Goal: Book appointment/travel/reservation

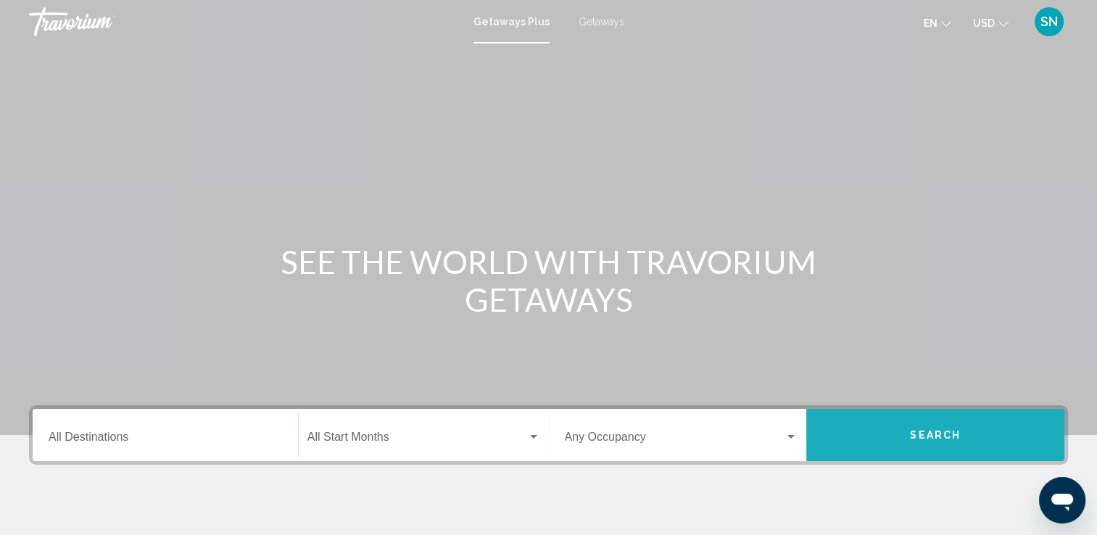
click at [923, 435] on span "Search" at bounding box center [935, 436] width 51 height 12
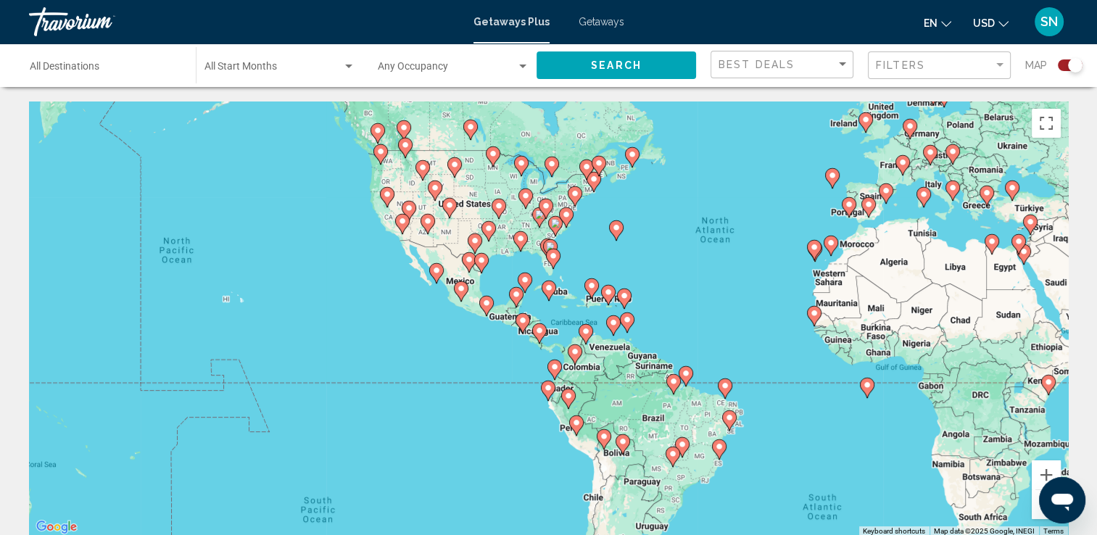
drag, startPoint x: 218, startPoint y: 400, endPoint x: 430, endPoint y: 334, distance: 221.7
click at [430, 334] on div "To activate drag with keyboard, press Alt + Enter. Once in keyboard drag state,…" at bounding box center [548, 318] width 1039 height 435
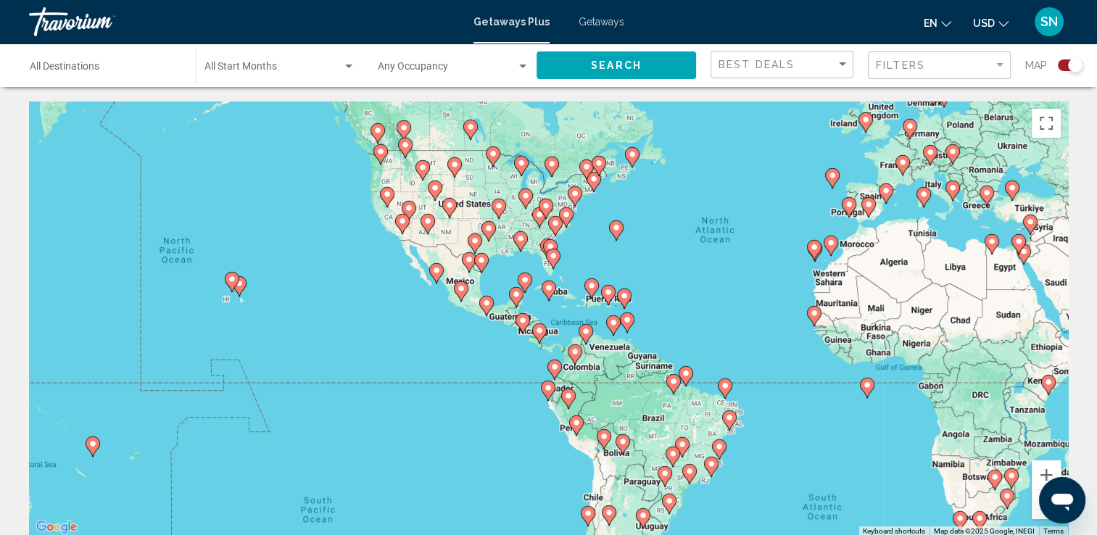
click at [232, 277] on image "Main content" at bounding box center [232, 279] width 9 height 9
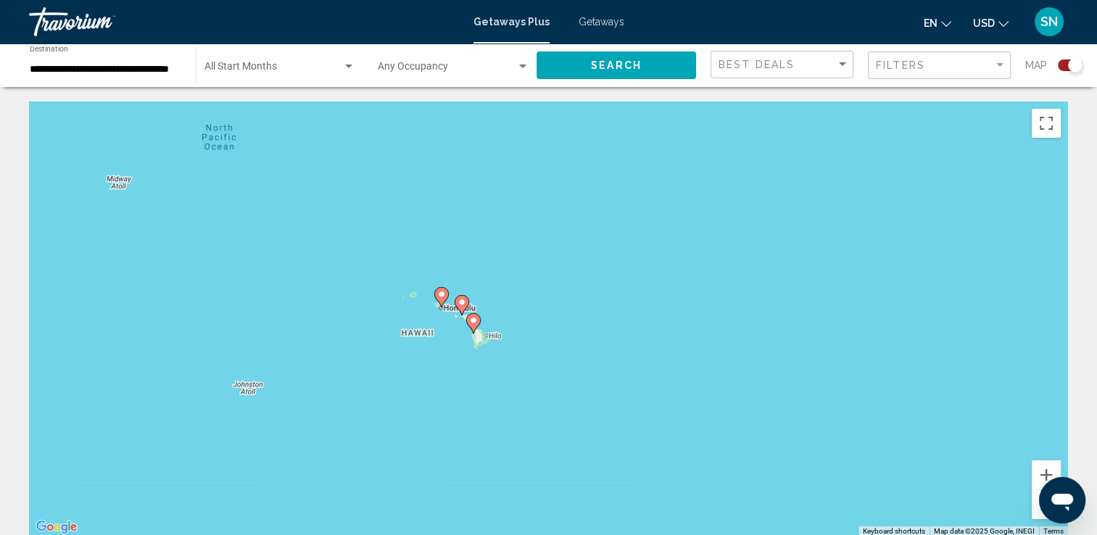
drag, startPoint x: 560, startPoint y: 417, endPoint x: 451, endPoint y: 407, distance: 109.3
click at [451, 407] on div "To activate drag with keyboard, press Alt + Enter. Once in keyboard drag state,…" at bounding box center [548, 318] width 1039 height 435
click at [1042, 465] on button "Zoom in" at bounding box center [1045, 474] width 29 height 29
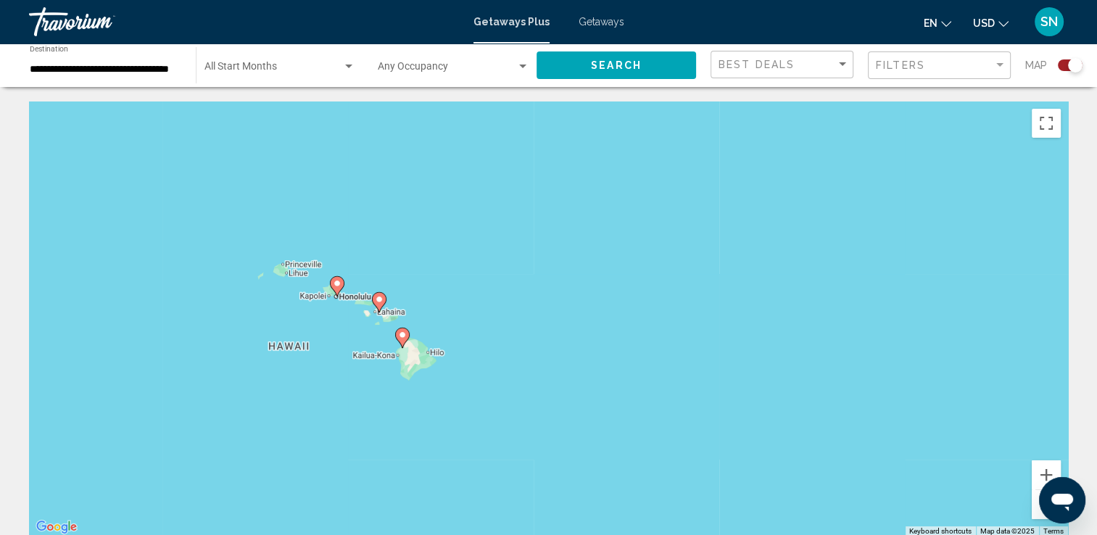
click at [404, 332] on image "Main content" at bounding box center [402, 334] width 9 height 9
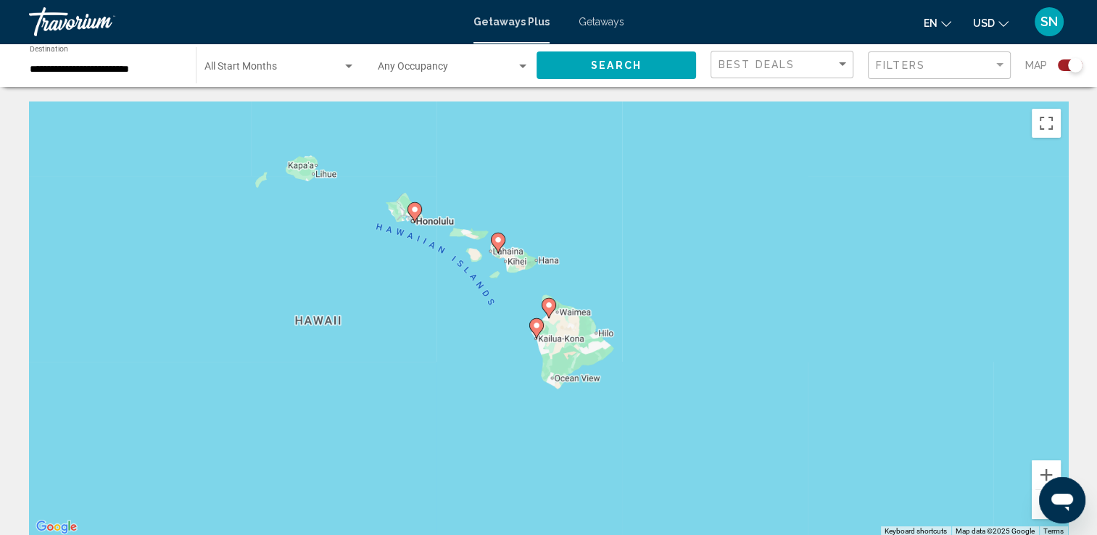
click at [550, 303] on image "Main content" at bounding box center [548, 305] width 9 height 9
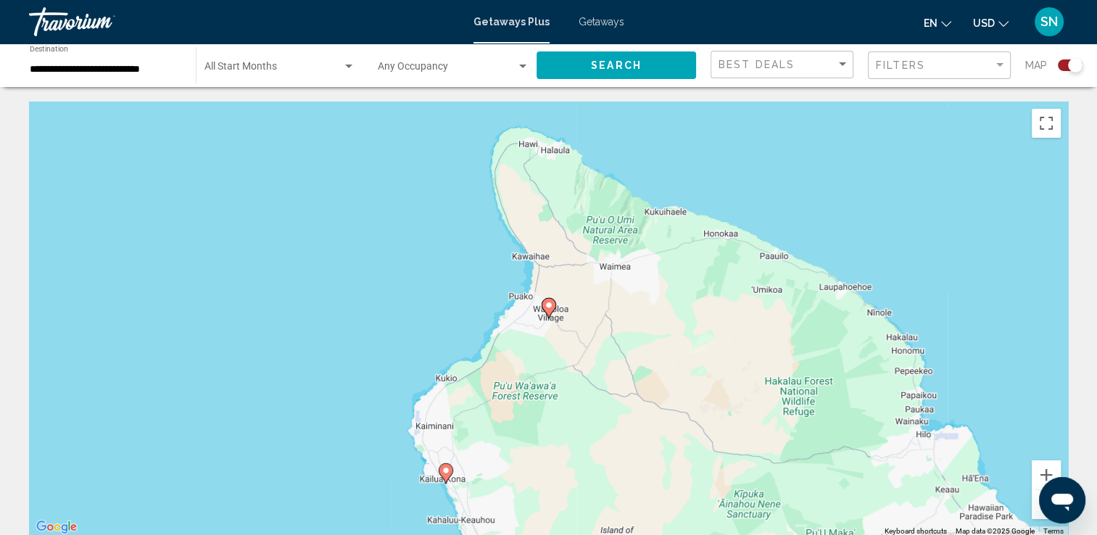
click at [547, 302] on image "Main content" at bounding box center [548, 305] width 9 height 9
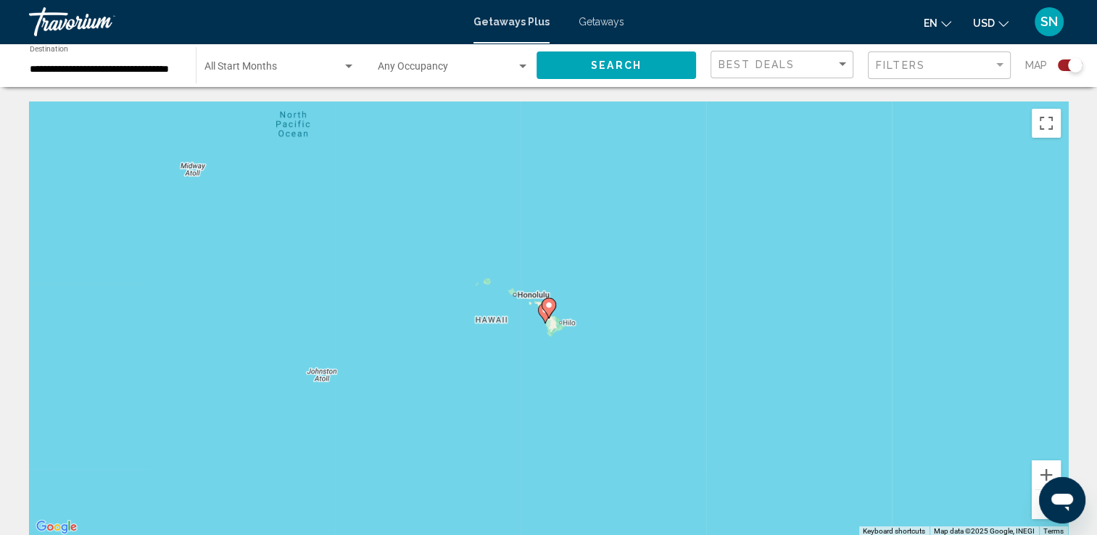
click at [547, 302] on image "Main content" at bounding box center [548, 305] width 9 height 9
type input "**********"
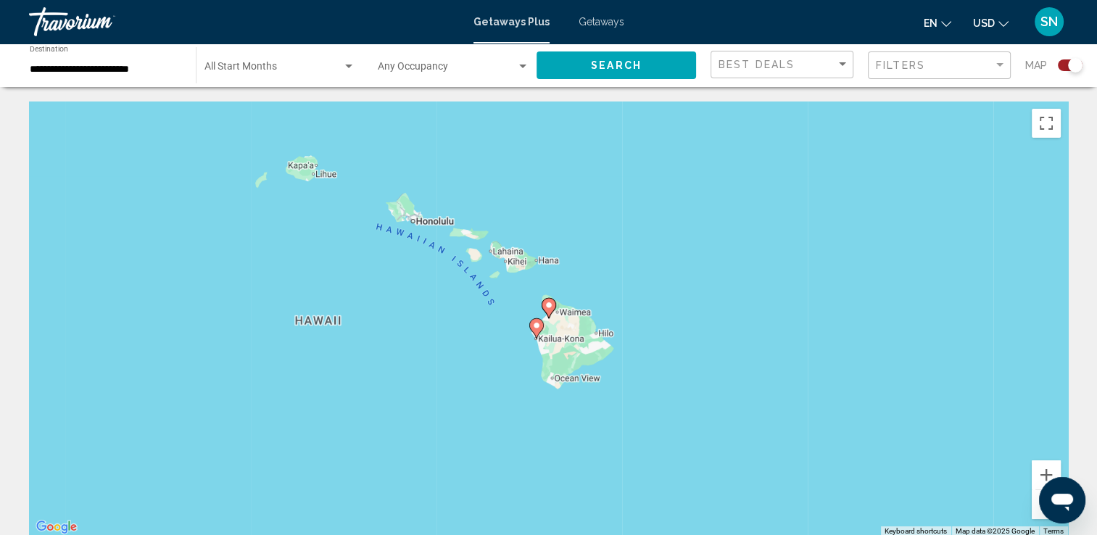
click at [535, 324] on image "Main content" at bounding box center [536, 325] width 9 height 9
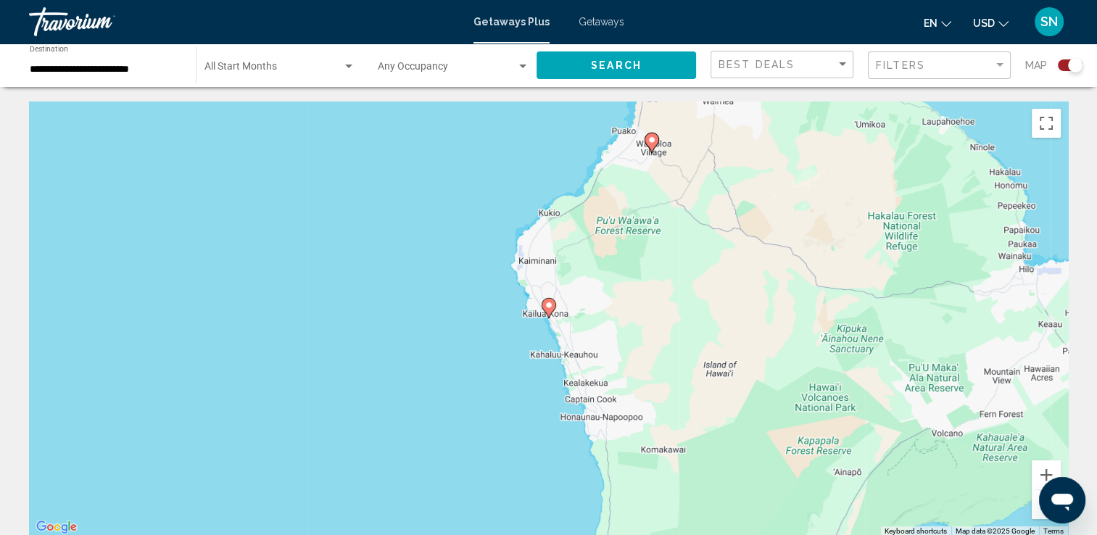
click at [547, 304] on image "Main content" at bounding box center [548, 305] width 9 height 9
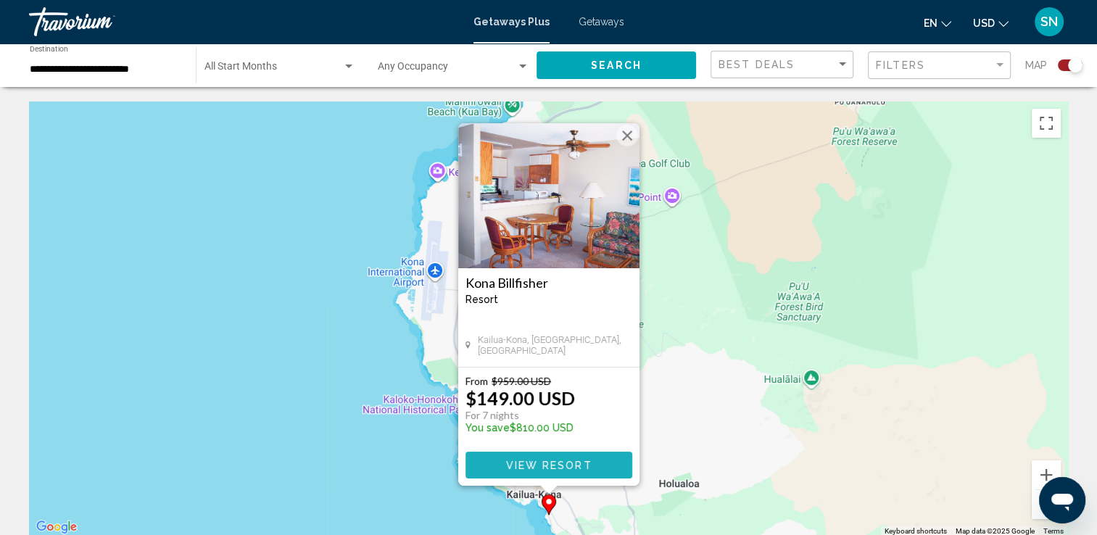
click at [546, 465] on span "View Resort" at bounding box center [548, 466] width 86 height 12
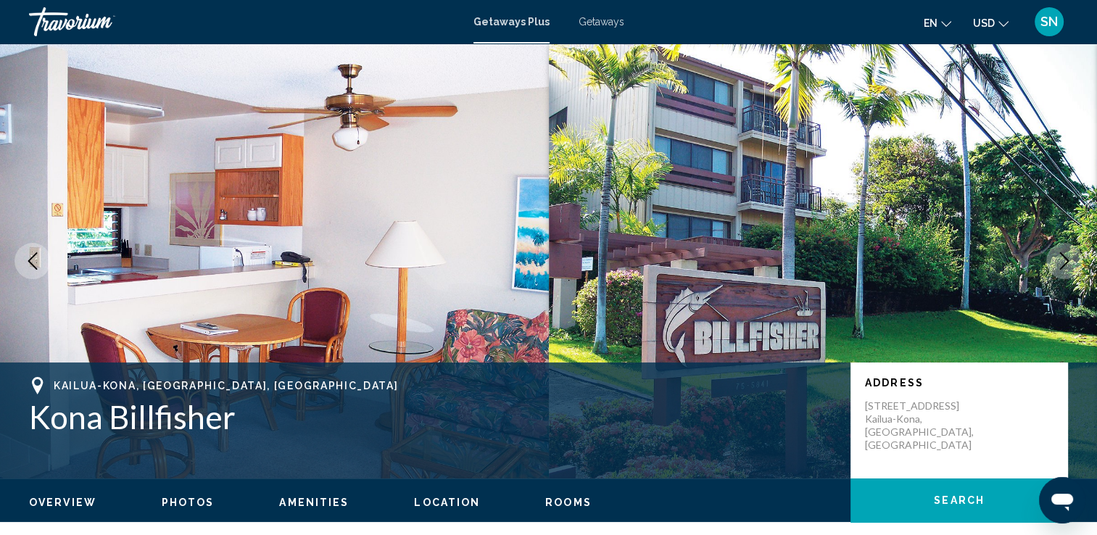
click at [188, 496] on button "Photos" at bounding box center [188, 502] width 53 height 13
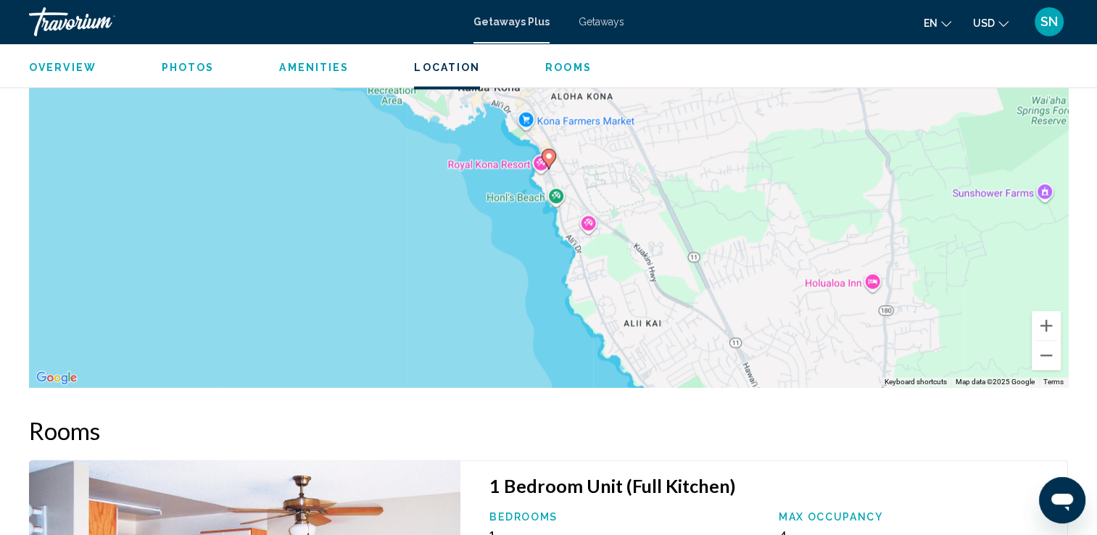
scroll to position [1892, 0]
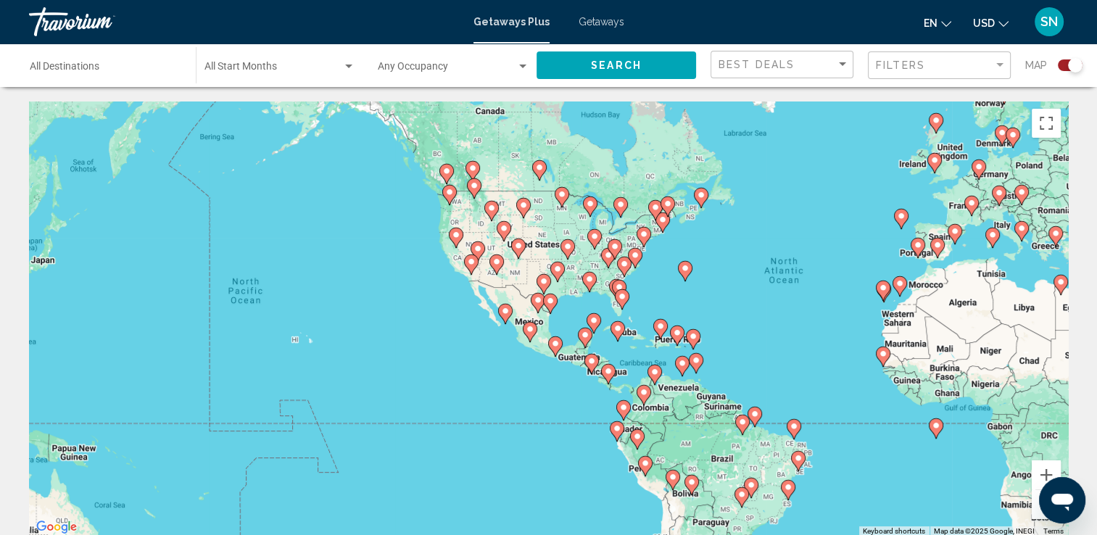
drag, startPoint x: 93, startPoint y: 414, endPoint x: 383, endPoint y: 387, distance: 291.1
click at [383, 387] on div "To activate drag with keyboard, press Alt + Enter. Once in keyboard drag state,…" at bounding box center [548, 318] width 1039 height 435
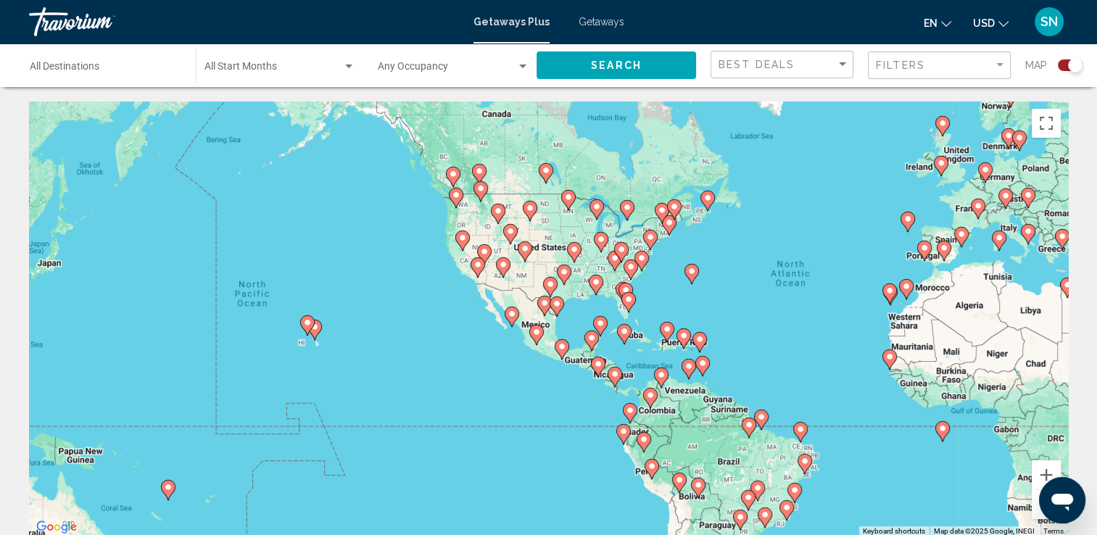
click at [312, 340] on gmp-advanced-marker "Main content" at bounding box center [314, 330] width 14 height 22
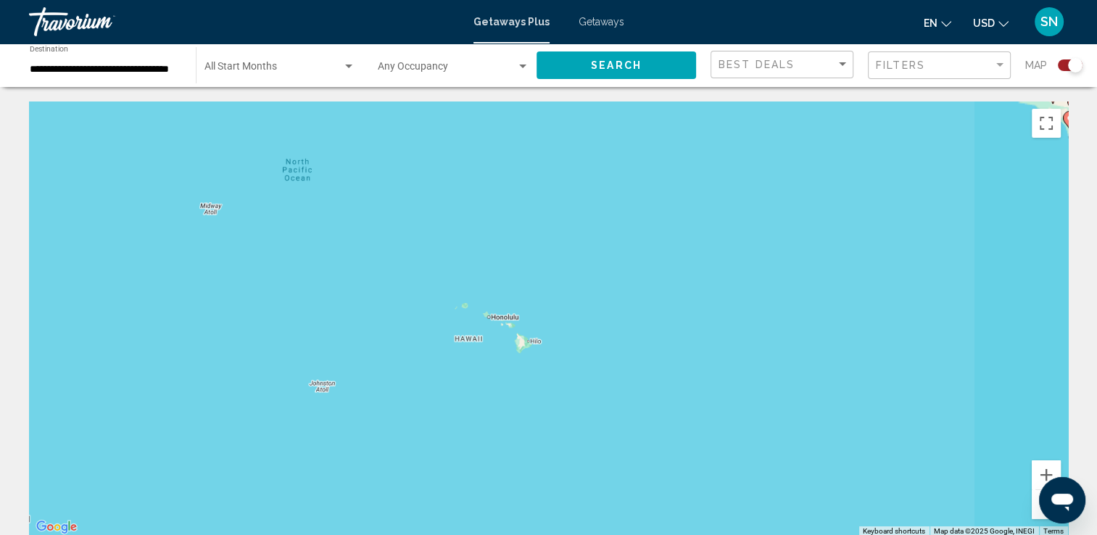
click at [312, 340] on div "To activate drag with keyboard, press Alt + Enter. Once in keyboard drag state,…" at bounding box center [548, 318] width 1039 height 435
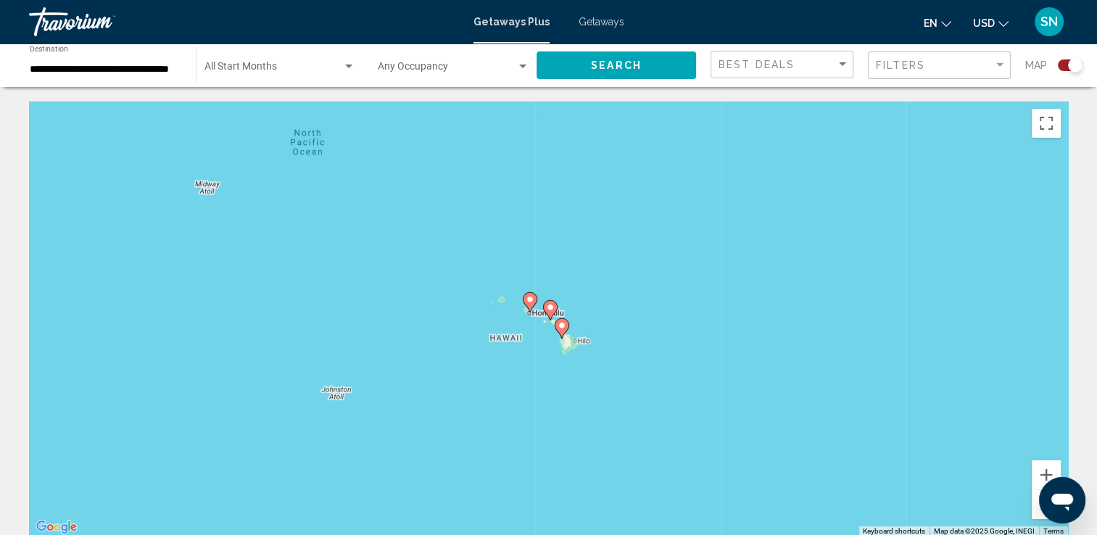
click at [552, 323] on div "To activate drag with keyboard, press Alt + Enter. Once in keyboard drag state,…" at bounding box center [548, 318] width 1039 height 435
click at [567, 333] on gmp-advanced-marker "Main content" at bounding box center [561, 328] width 14 height 22
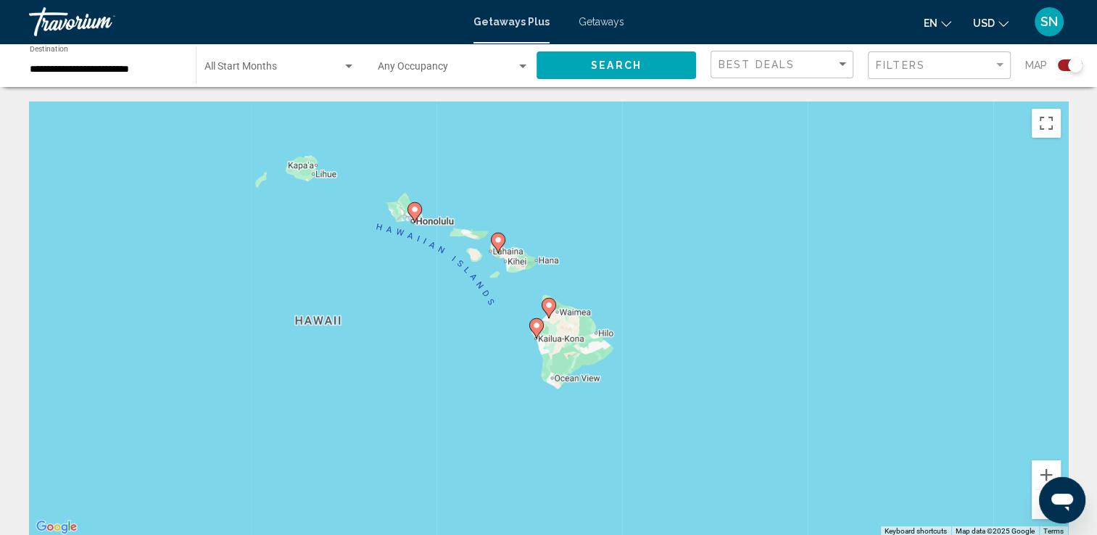
click at [549, 306] on image "Main content" at bounding box center [548, 305] width 9 height 9
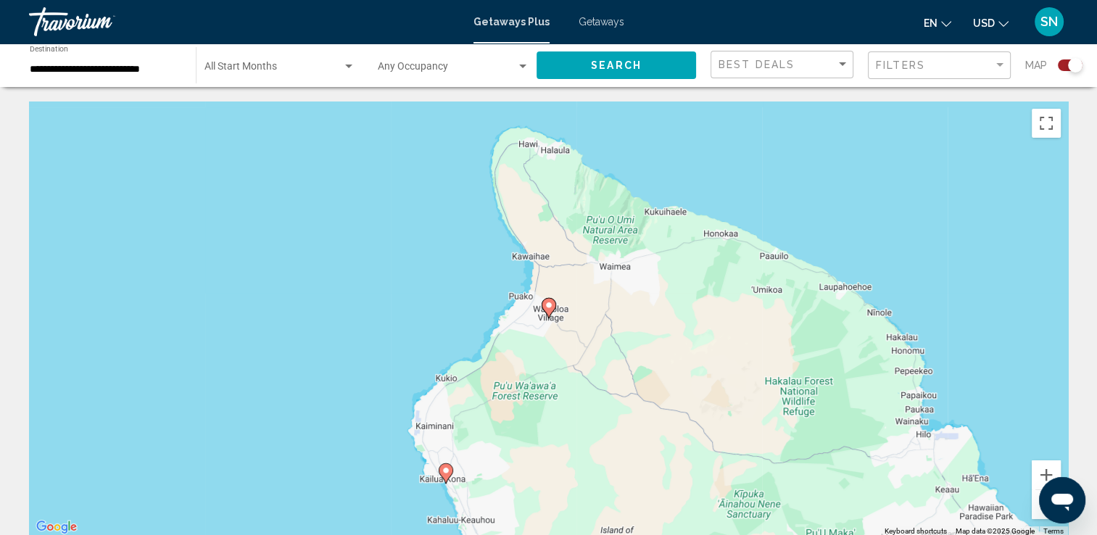
click at [543, 320] on div "To activate drag with keyboard, press Alt + Enter. Once in keyboard drag state,…" at bounding box center [548, 318] width 1039 height 435
click at [547, 315] on icon "Main content" at bounding box center [548, 308] width 14 height 20
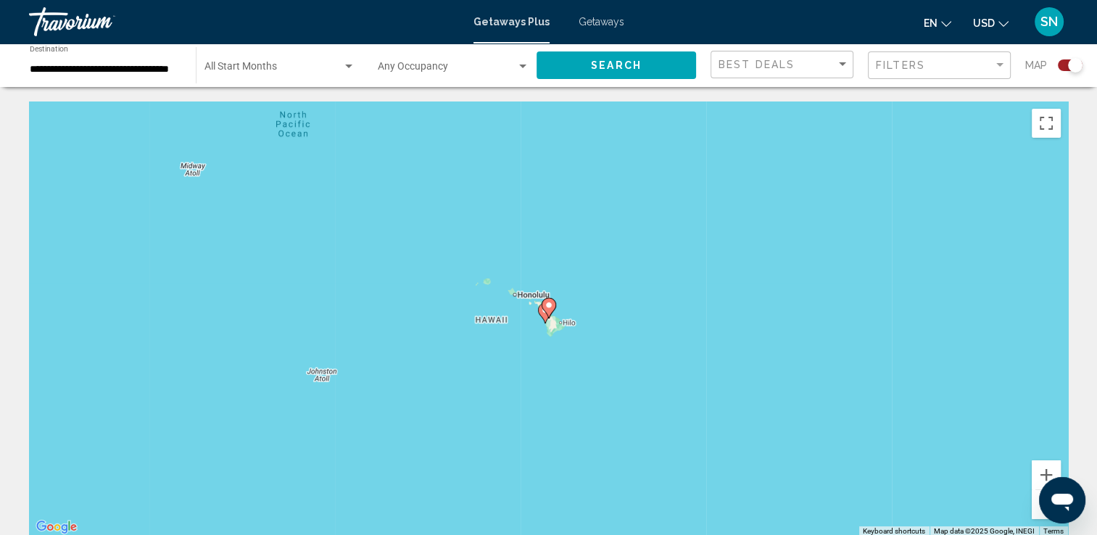
click at [547, 315] on icon "Main content" at bounding box center [548, 308] width 14 height 20
type input "**********"
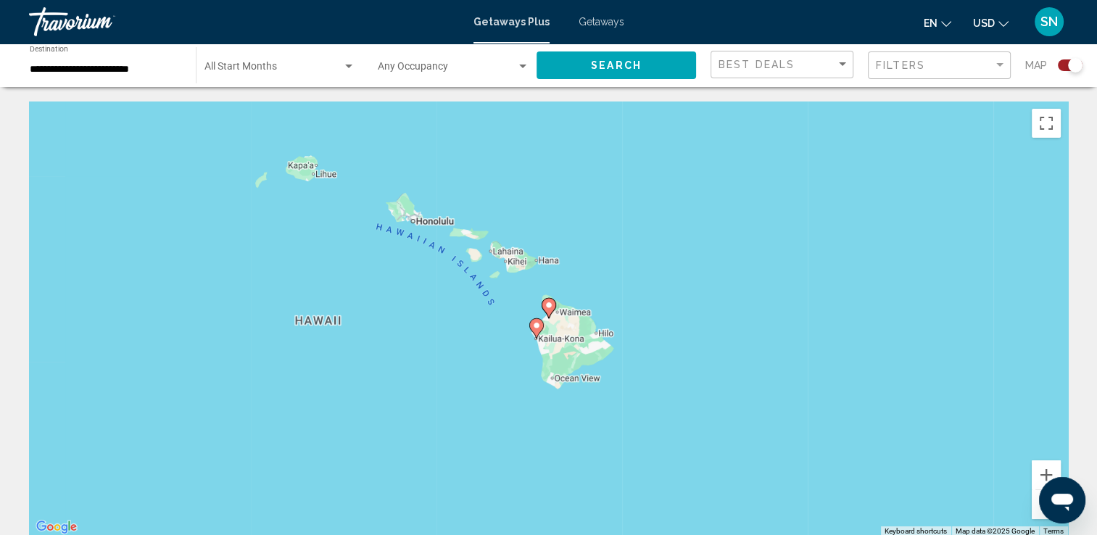
click at [547, 315] on icon "Main content" at bounding box center [548, 308] width 14 height 20
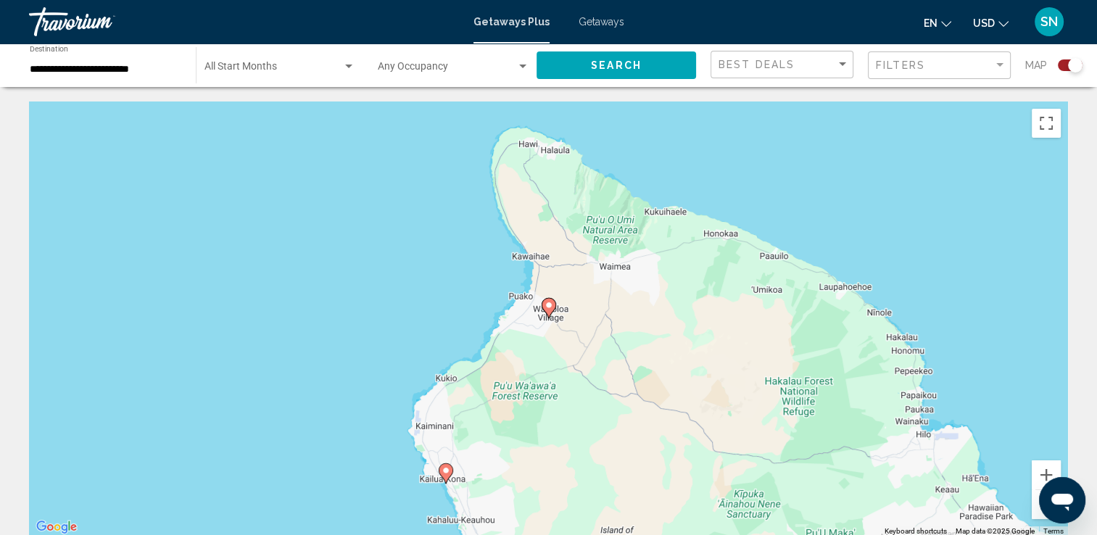
click at [547, 315] on icon "Main content" at bounding box center [548, 308] width 14 height 20
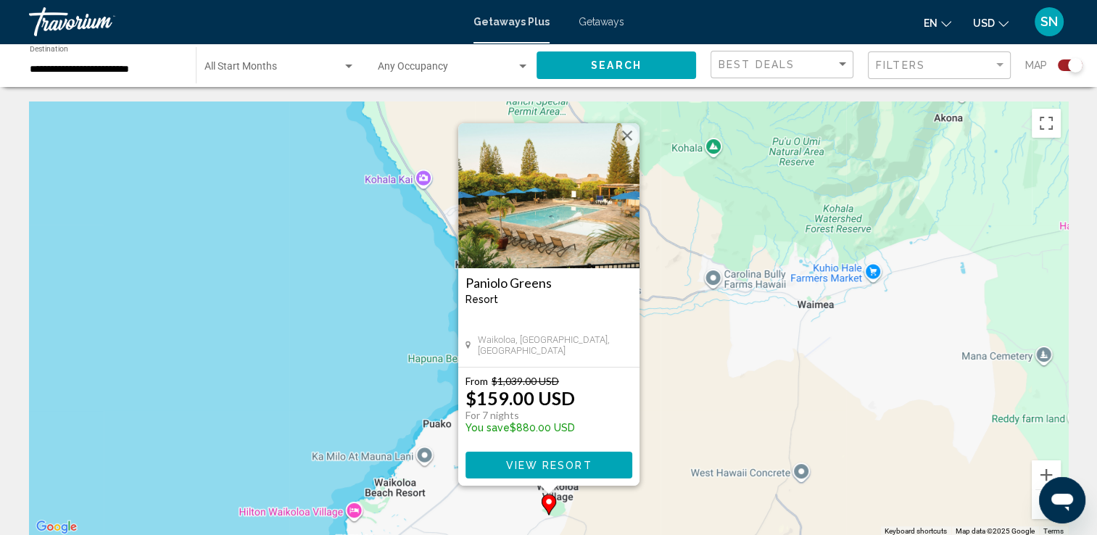
click at [624, 193] on img "Main content" at bounding box center [548, 195] width 181 height 145
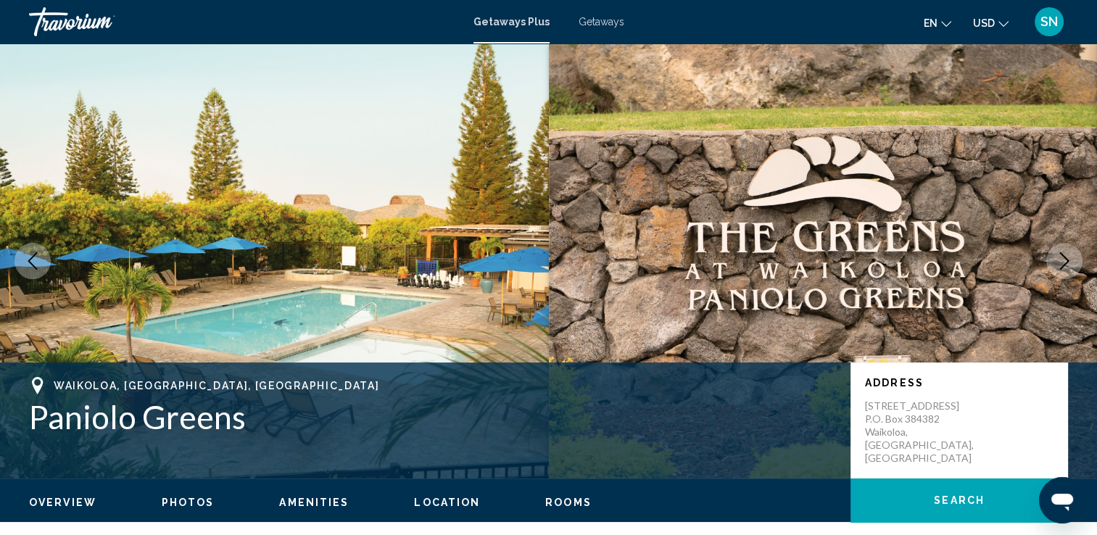
click at [186, 503] on span "Photos" at bounding box center [188, 502] width 53 height 12
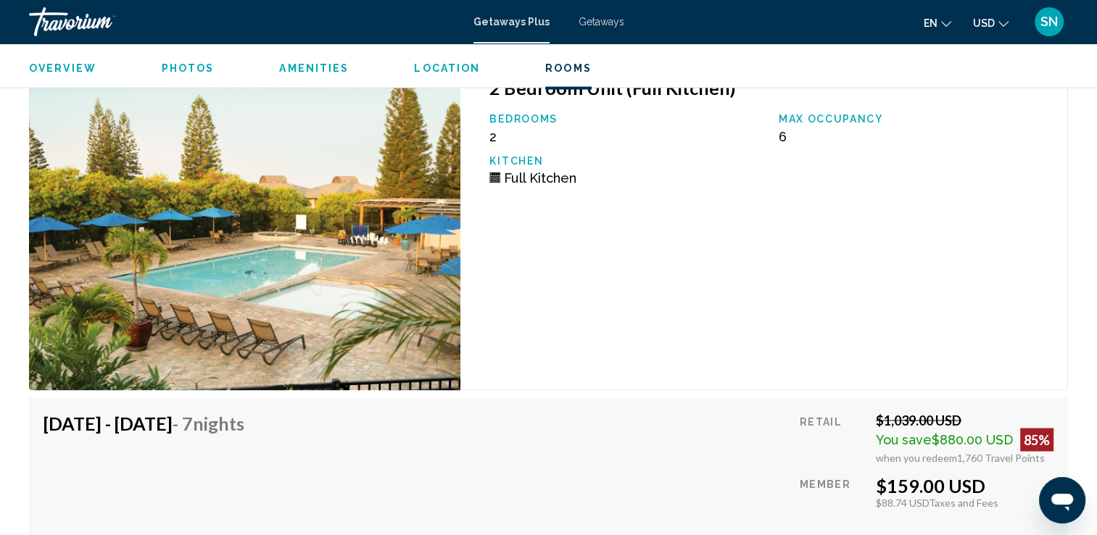
scroll to position [2658, 0]
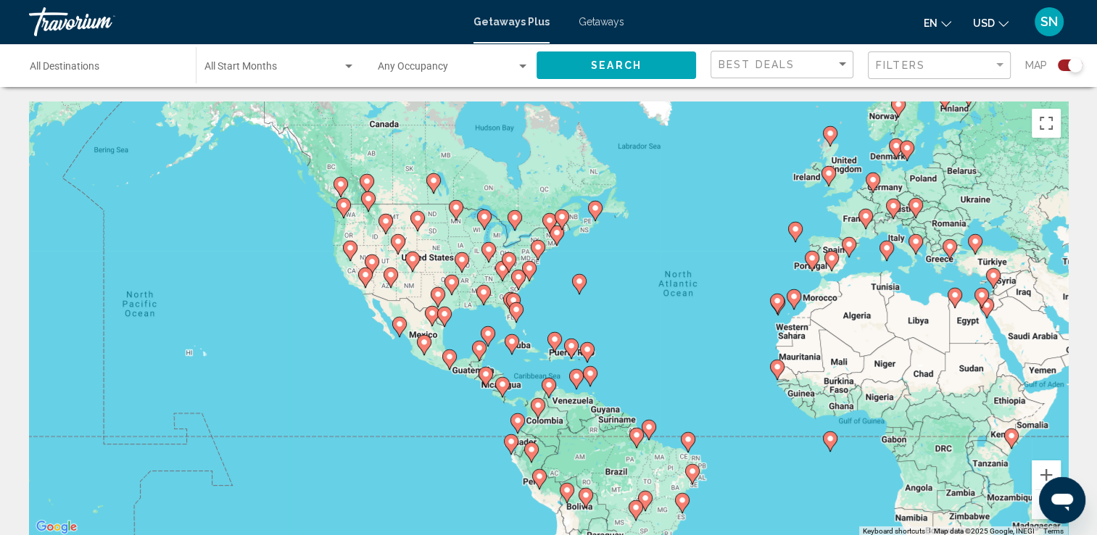
drag, startPoint x: 87, startPoint y: 355, endPoint x: 262, endPoint y: 344, distance: 175.8
click at [262, 344] on div "To activate drag with keyboard, press Alt + Enter. Once in keyboard drag state,…" at bounding box center [548, 318] width 1039 height 435
click at [204, 357] on div "To activate drag with keyboard, press Alt + Enter. Once in keyboard drag state,…" at bounding box center [548, 318] width 1039 height 435
click at [190, 339] on gmp-advanced-marker "Main content" at bounding box center [195, 336] width 14 height 22
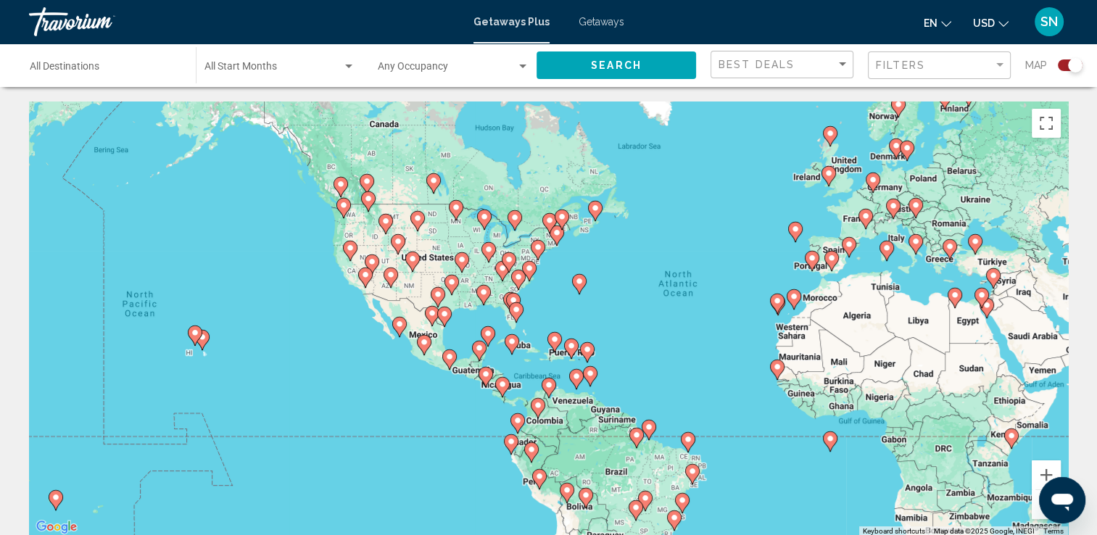
type input "**********"
